Goal: Navigation & Orientation: Find specific page/section

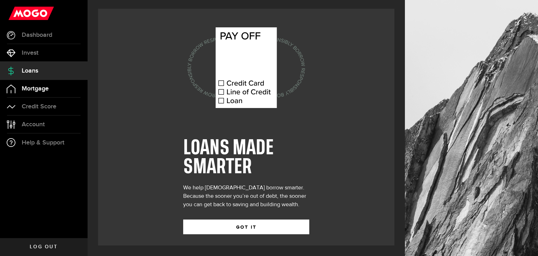
click at [66, 87] on link "Mortgage" at bounding box center [44, 89] width 88 height 18
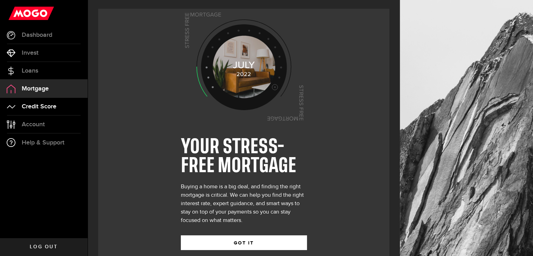
click at [70, 106] on link "Credit Score" at bounding box center [44, 107] width 88 height 18
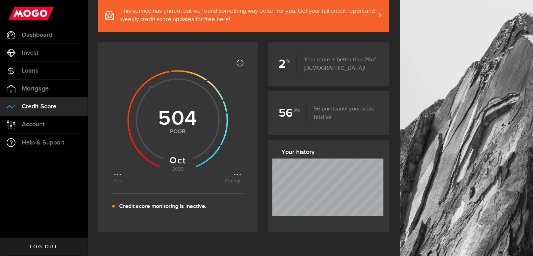
scroll to position [70, 0]
click at [72, 121] on link "Account Compte" at bounding box center [44, 125] width 88 height 18
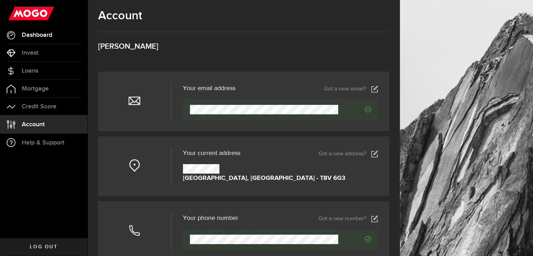
click at [52, 35] on span "Dashboard" at bounding box center [37, 35] width 31 height 6
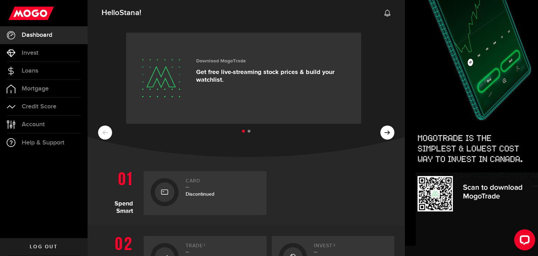
click at [175, 192] on div at bounding box center [165, 192] width 28 height 28
click at [157, 191] on div at bounding box center [165, 192] width 20 height 20
click at [195, 192] on span "Discontinued" at bounding box center [200, 194] width 29 height 6
click at [52, 246] on span "Log out" at bounding box center [44, 246] width 28 height 5
